Goal: Information Seeking & Learning: Find specific page/section

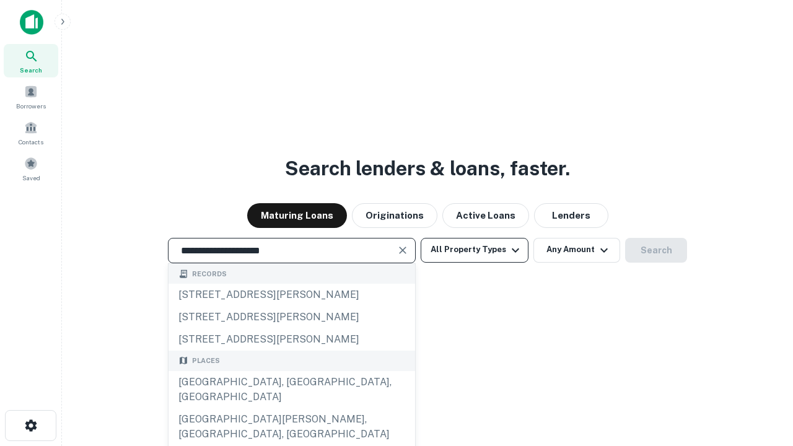
click at [291, 408] on div "[GEOGRAPHIC_DATA], [GEOGRAPHIC_DATA], [GEOGRAPHIC_DATA]" at bounding box center [292, 389] width 247 height 37
click at [475, 250] on button "All Property Types" at bounding box center [475, 250] width 108 height 25
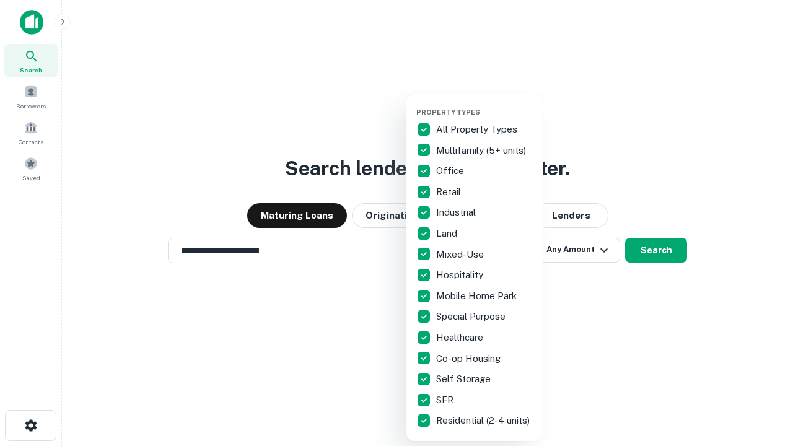
type input "**********"
click at [484, 104] on button "button" at bounding box center [484, 104] width 136 height 1
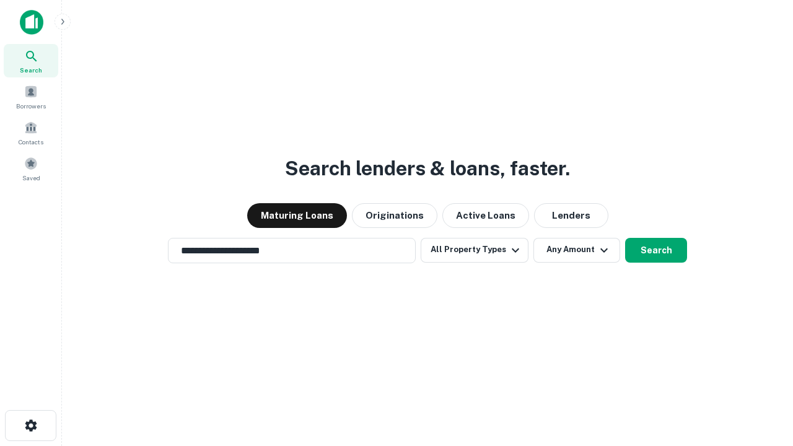
scroll to position [19, 0]
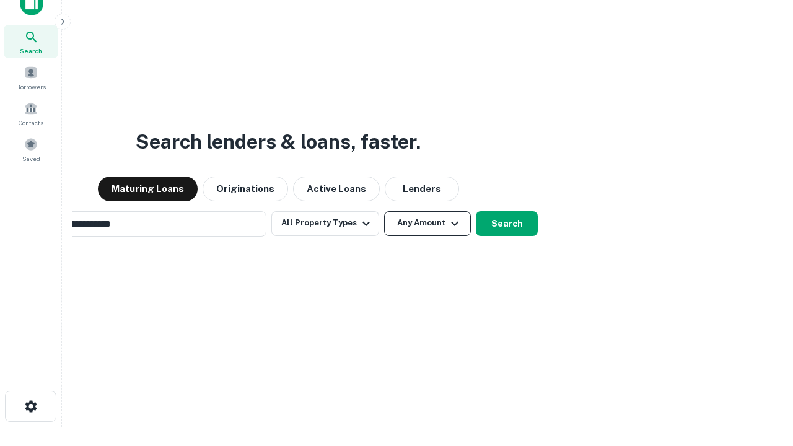
click at [384, 211] on button "Any Amount" at bounding box center [427, 223] width 87 height 25
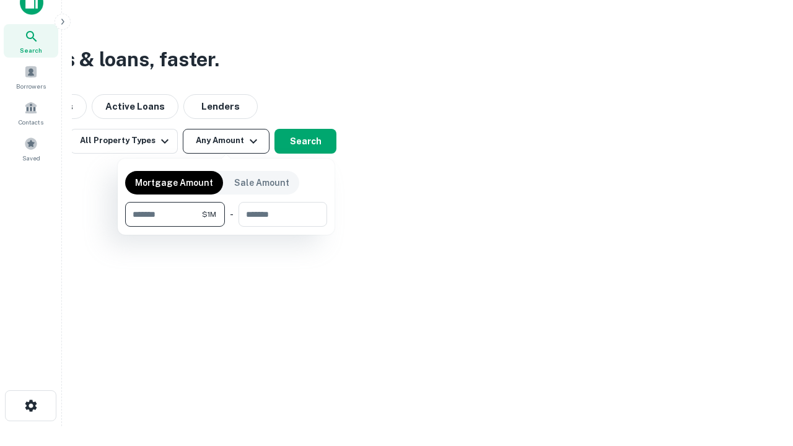
type input "*******"
click at [226, 227] on button "button" at bounding box center [226, 227] width 202 height 1
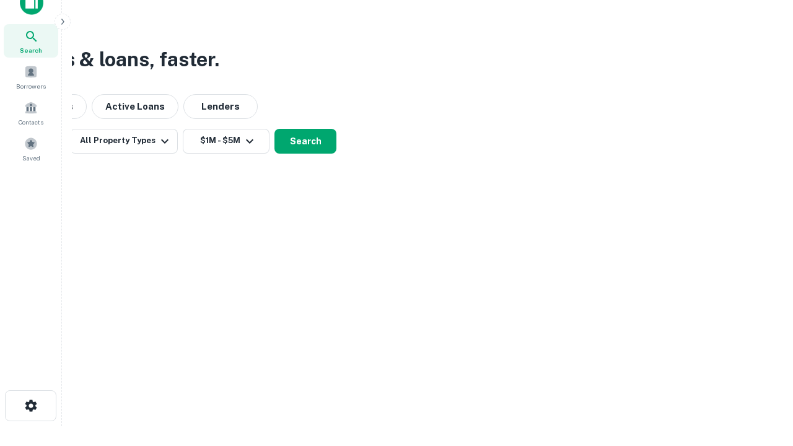
scroll to position [7, 229]
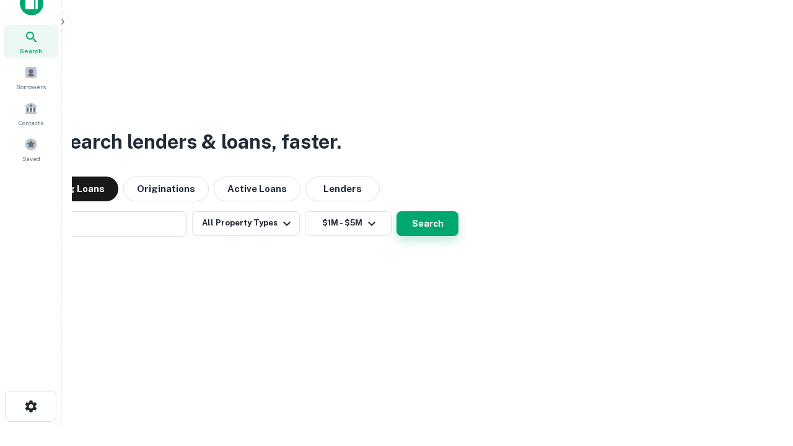
click at [427, 223] on button "Search" at bounding box center [427, 223] width 62 height 25
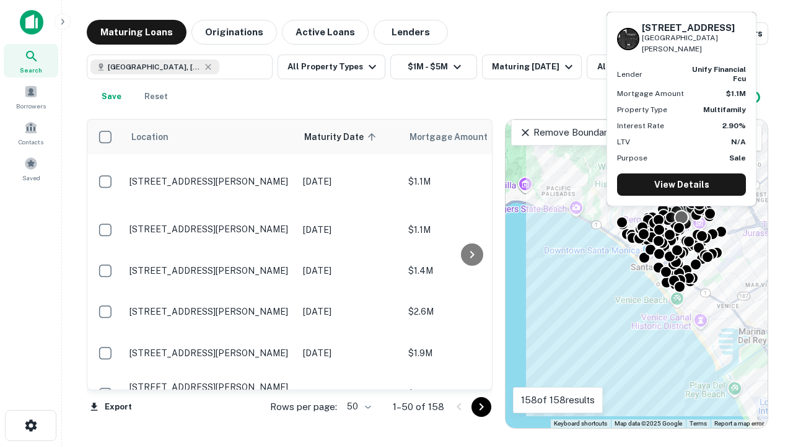
click at [357, 406] on body "Search Borrowers Contacts Saved Maturing Loans Originations Active Loans Lender…" at bounding box center [396, 223] width 793 height 446
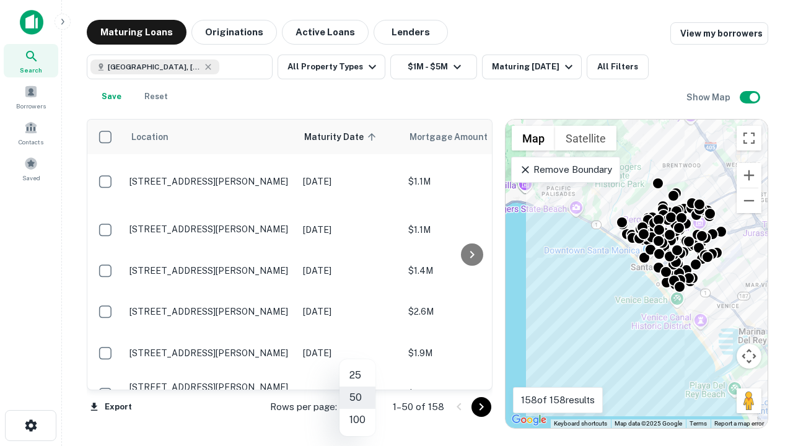
click at [357, 375] on li "25" at bounding box center [357, 375] width 36 height 22
